Goal: Task Accomplishment & Management: Complete application form

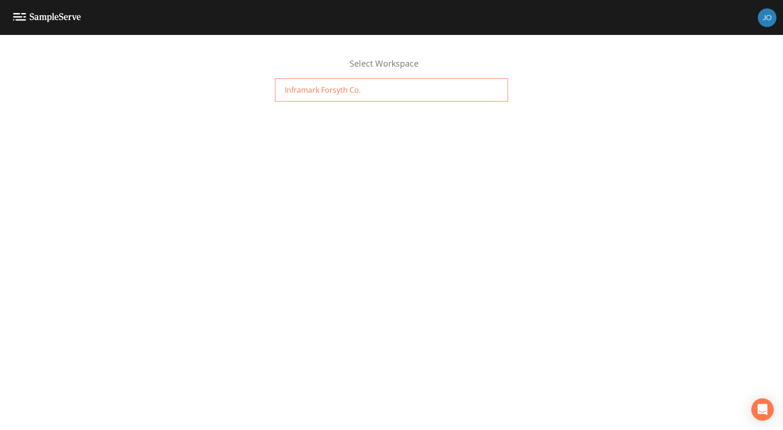
click at [361, 93] on div "Inframark Forsyth Co." at bounding box center [391, 89] width 233 height 23
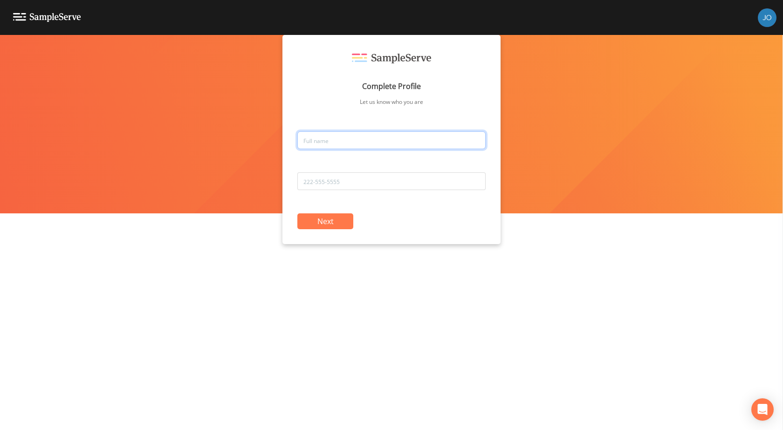
click at [414, 140] on input "text" at bounding box center [391, 140] width 188 height 18
type input "N"
click at [414, 140] on input "[PERSON_NAME]" at bounding box center [391, 140] width 188 height 18
type input "[PERSON_NAME]"
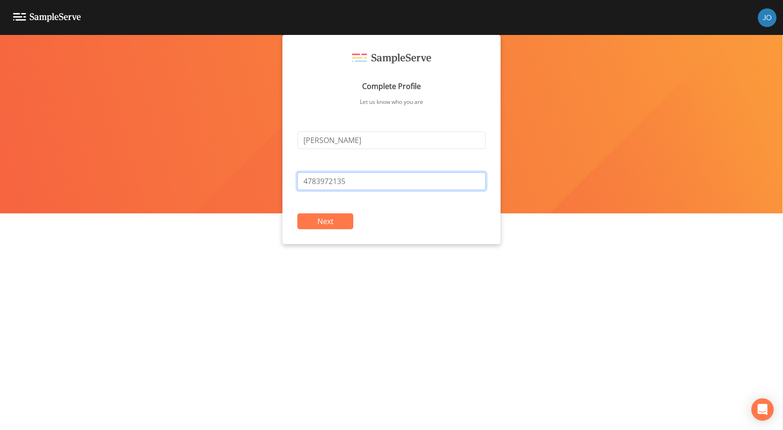
type input "4783972135"
click at [335, 231] on div "Complete Profile Let us know who you are [PERSON_NAME] 4783972135 Next" at bounding box center [391, 139] width 218 height 209
click at [335, 228] on button "Next" at bounding box center [325, 221] width 56 height 16
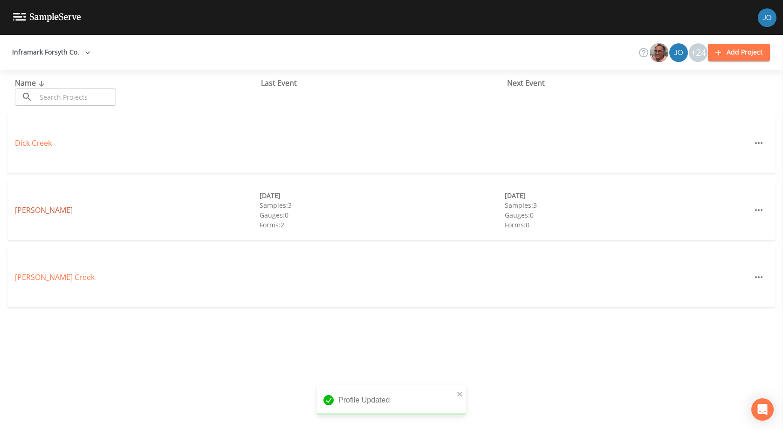
click at [30, 212] on link "[PERSON_NAME]" at bounding box center [44, 210] width 58 height 10
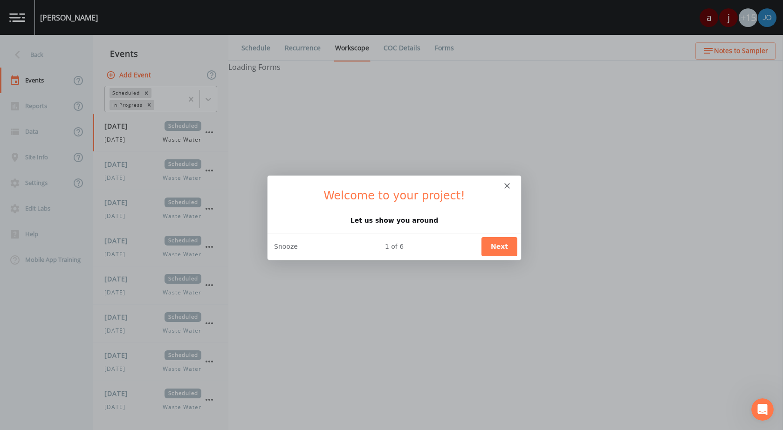
select select "b6a3c313-748b-4795-a028-792ad310bd60"
select select "092b3f94-5697-4c94-9891-da161916fdbb"
select select "b6a3c313-748b-4795-a028-792ad310bd60"
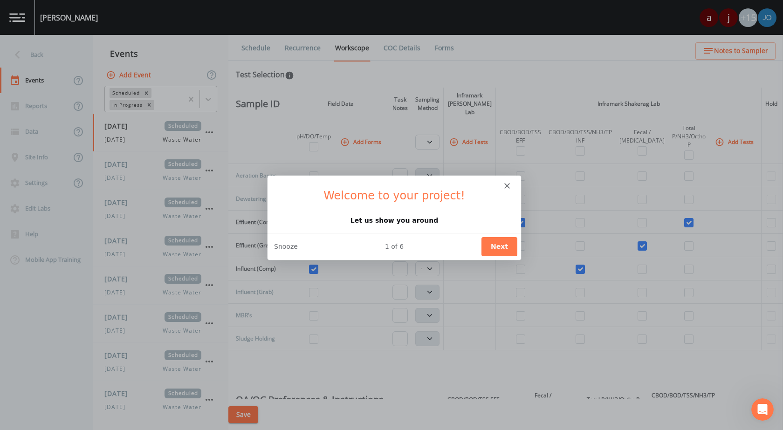
click at [505, 247] on button "Next" at bounding box center [499, 246] width 36 height 19
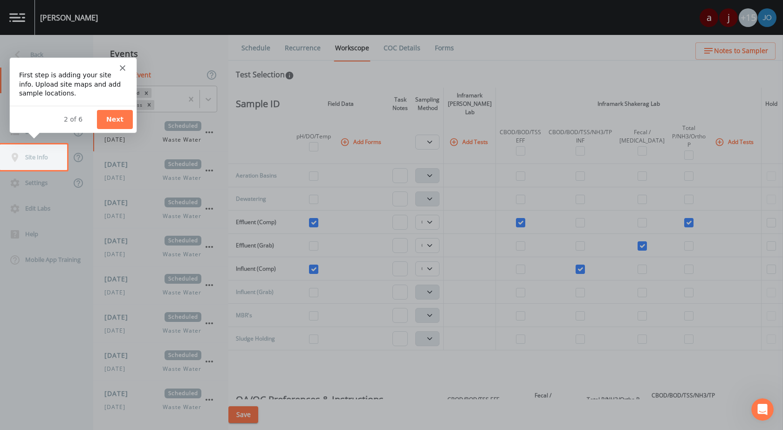
click at [114, 115] on button "Next" at bounding box center [114, 118] width 36 height 19
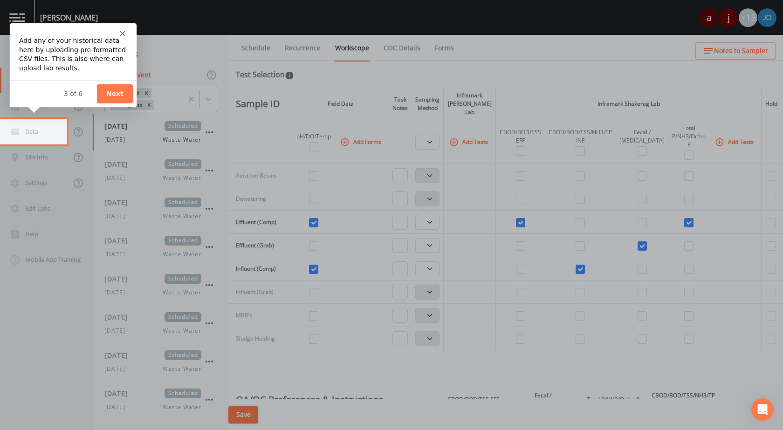
click at [114, 94] on button "Next" at bounding box center [114, 92] width 36 height 19
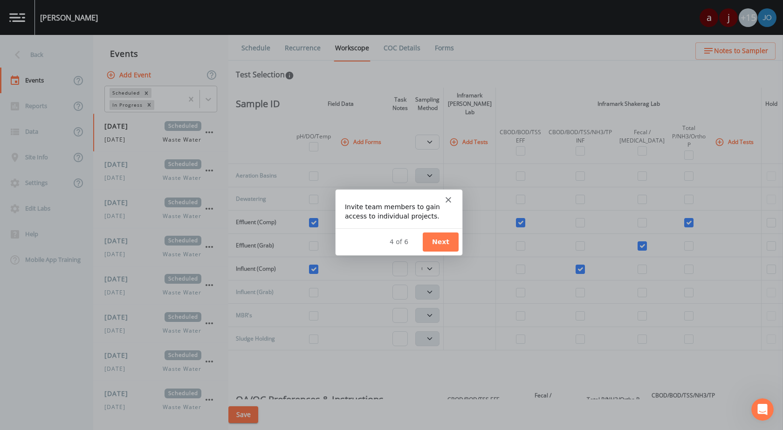
click at [445, 243] on button "Next" at bounding box center [440, 241] width 36 height 19
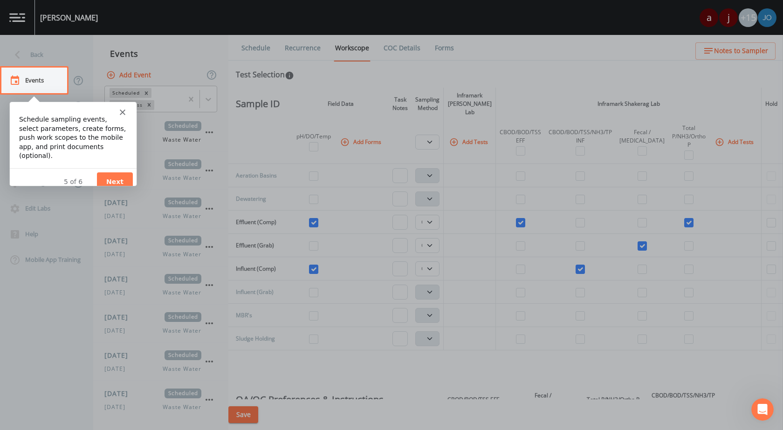
click at [118, 172] on button "Next" at bounding box center [114, 181] width 36 height 19
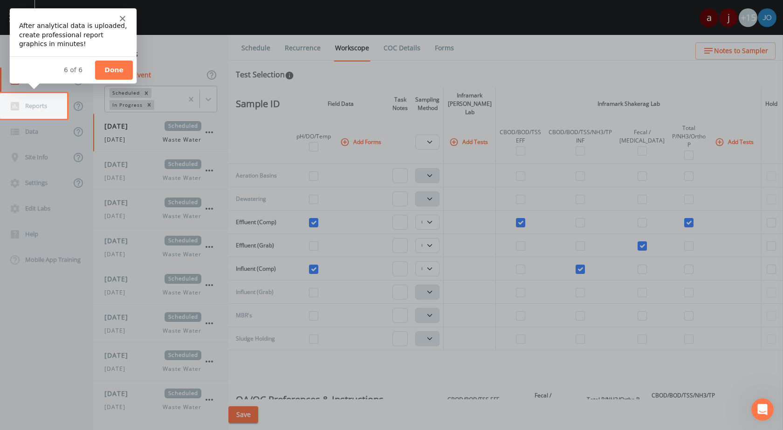
click at [116, 66] on button "Done" at bounding box center [114, 69] width 38 height 19
